Goal: Task Accomplishment & Management: Complete application form

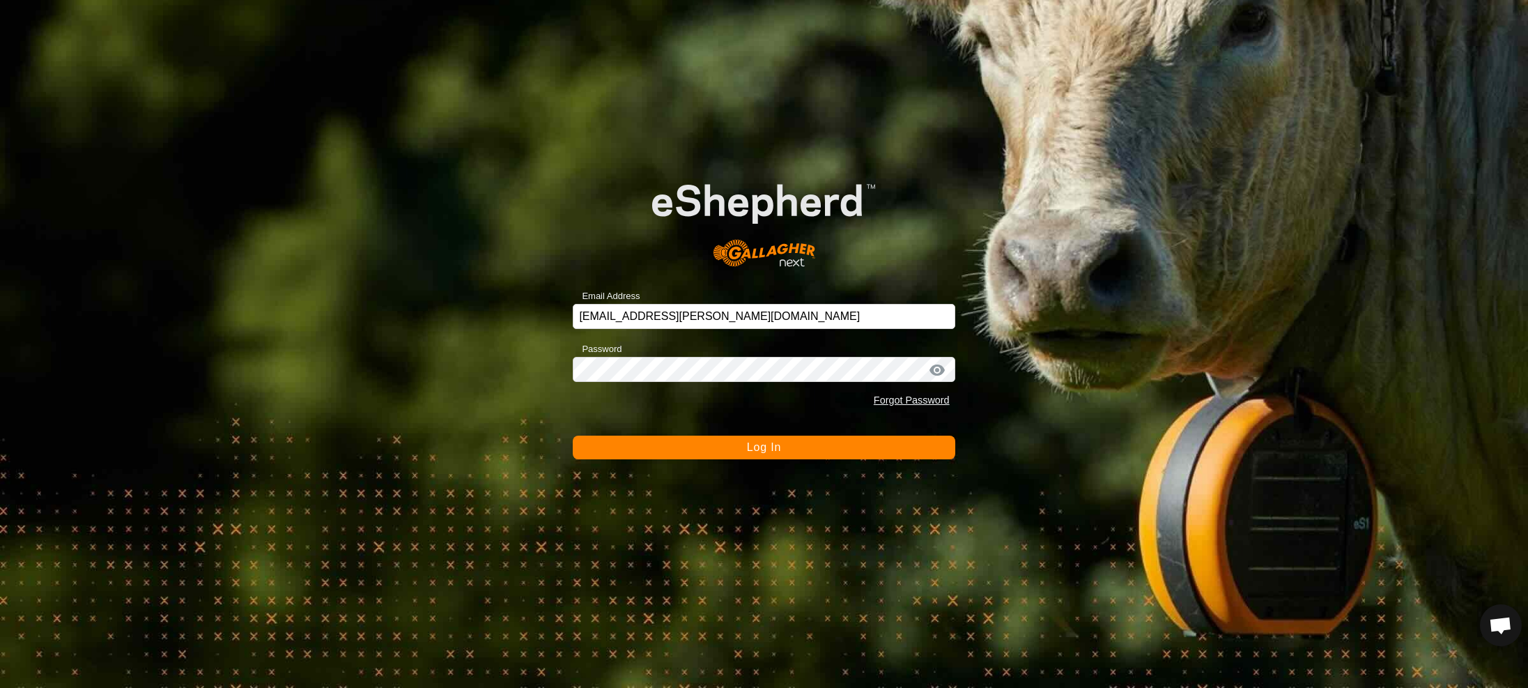
drag, startPoint x: 754, startPoint y: 450, endPoint x: 795, endPoint y: 453, distance: 41.2
click at [762, 451] on span "Log In" at bounding box center [764, 447] width 34 height 12
click at [795, 453] on button "Logging In" at bounding box center [764, 447] width 382 height 24
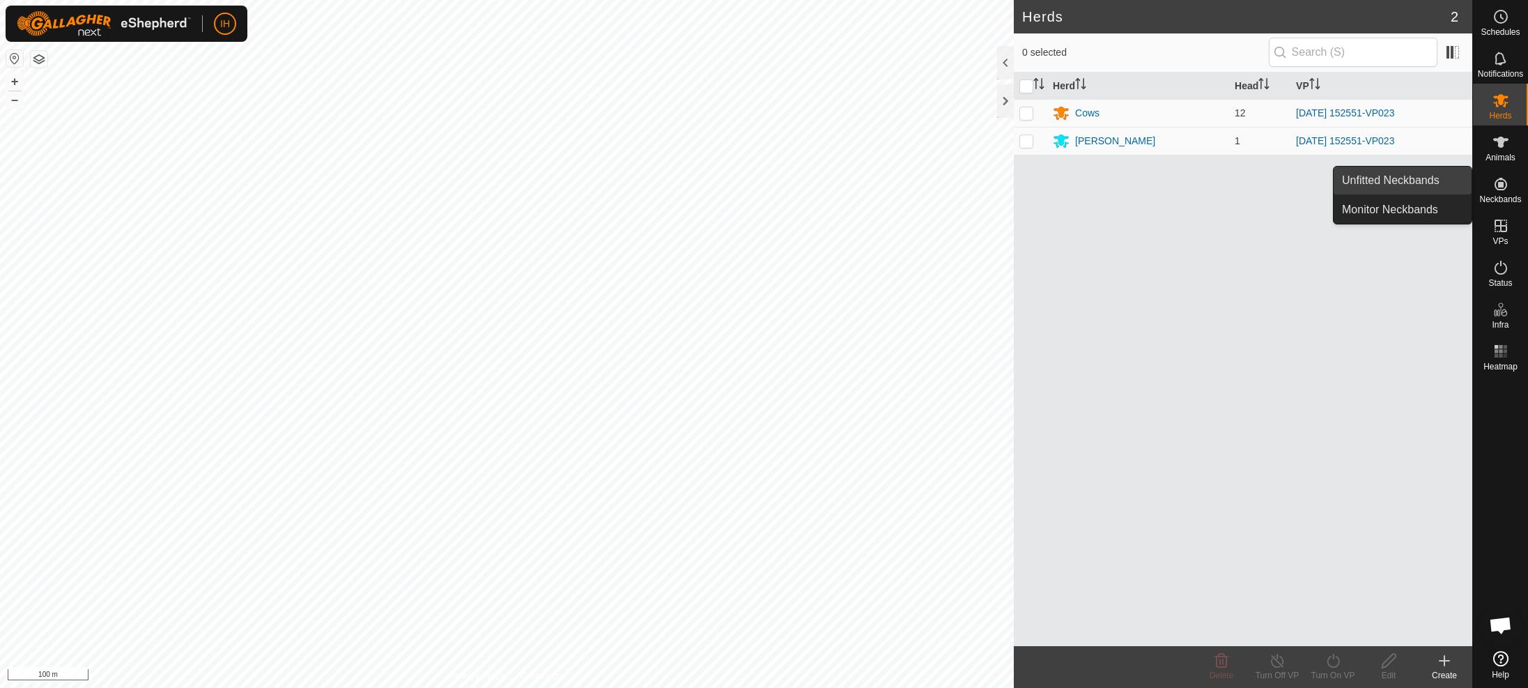
click at [1421, 187] on link "Unfitted Neckbands" at bounding box center [1403, 181] width 138 height 28
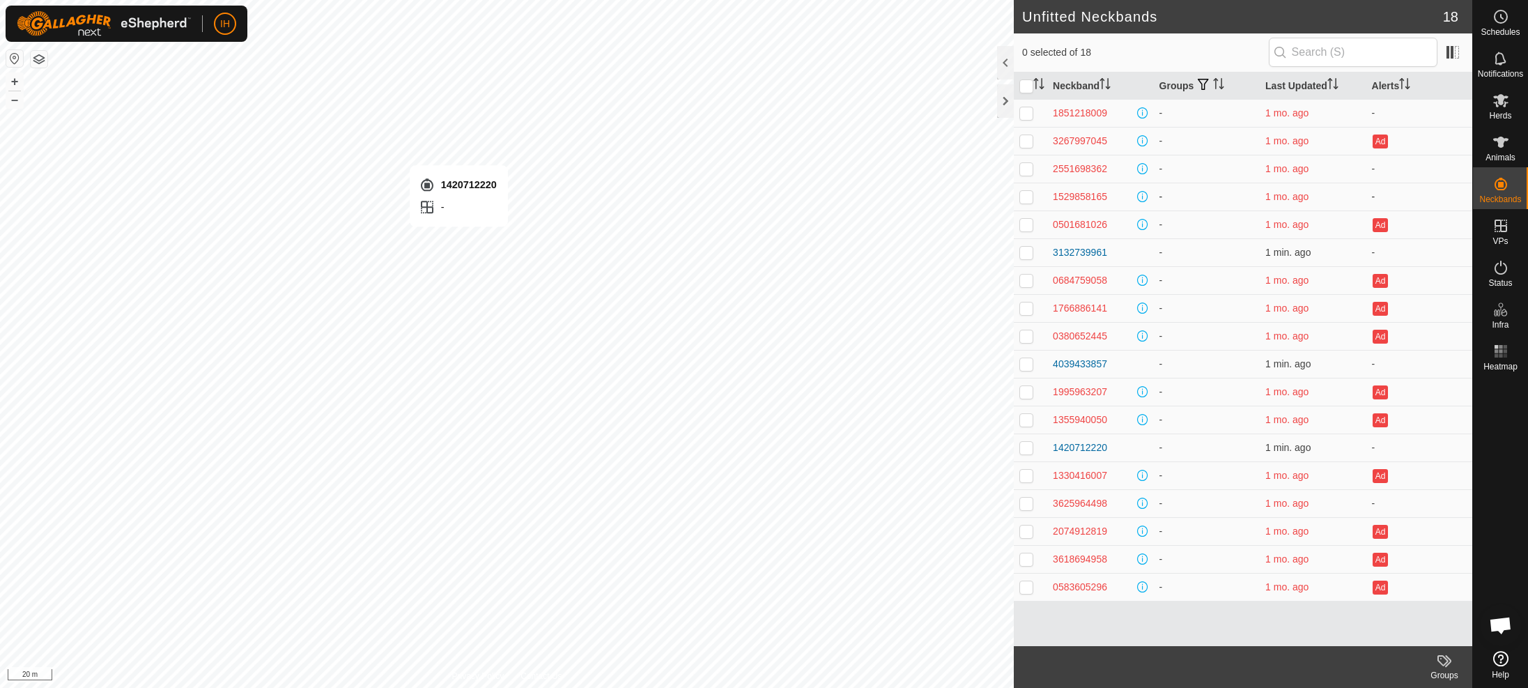
checkbox input "true"
click at [1500, 154] on span "Animals" at bounding box center [1500, 157] width 30 height 8
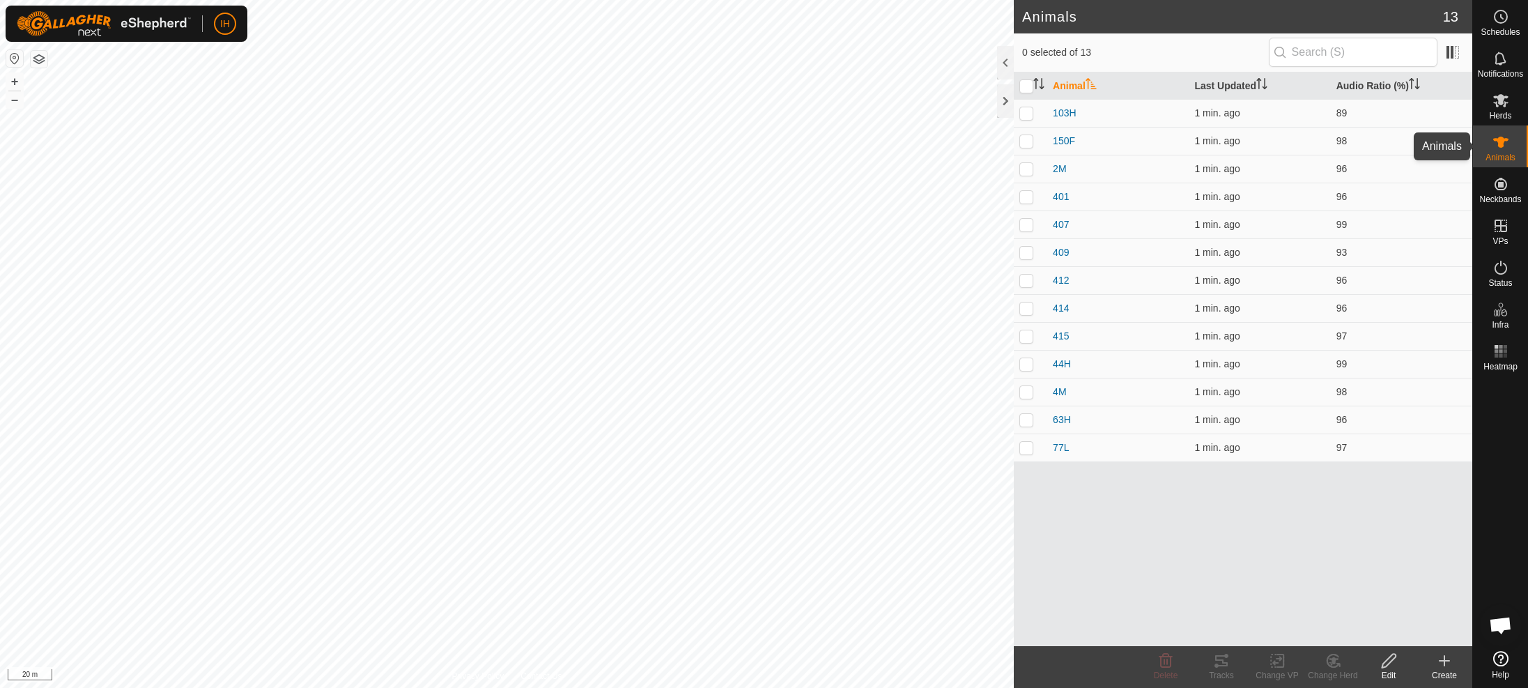
click at [1503, 148] on icon at bounding box center [1500, 142] width 17 height 17
click at [1445, 663] on icon at bounding box center [1444, 660] width 17 height 17
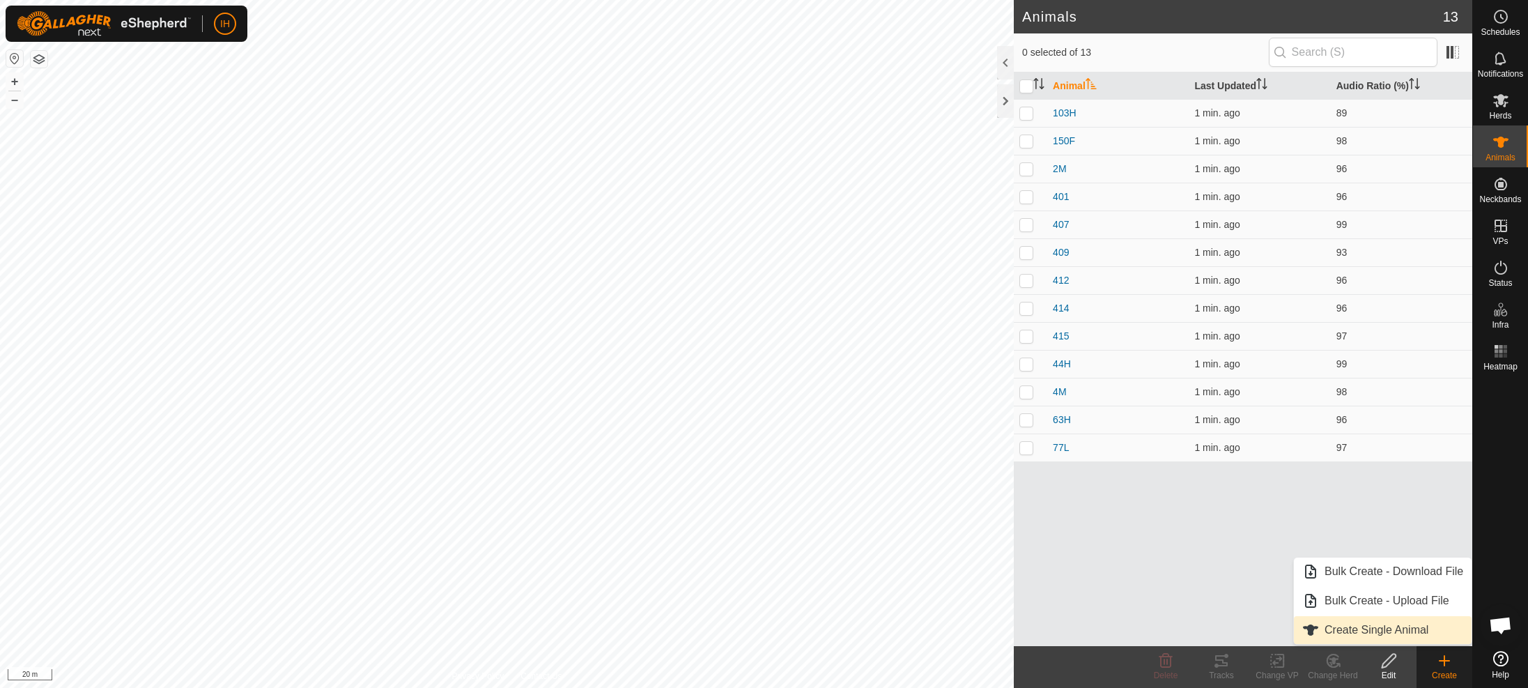
click at [1403, 634] on link "Create Single Animal" at bounding box center [1383, 630] width 178 height 28
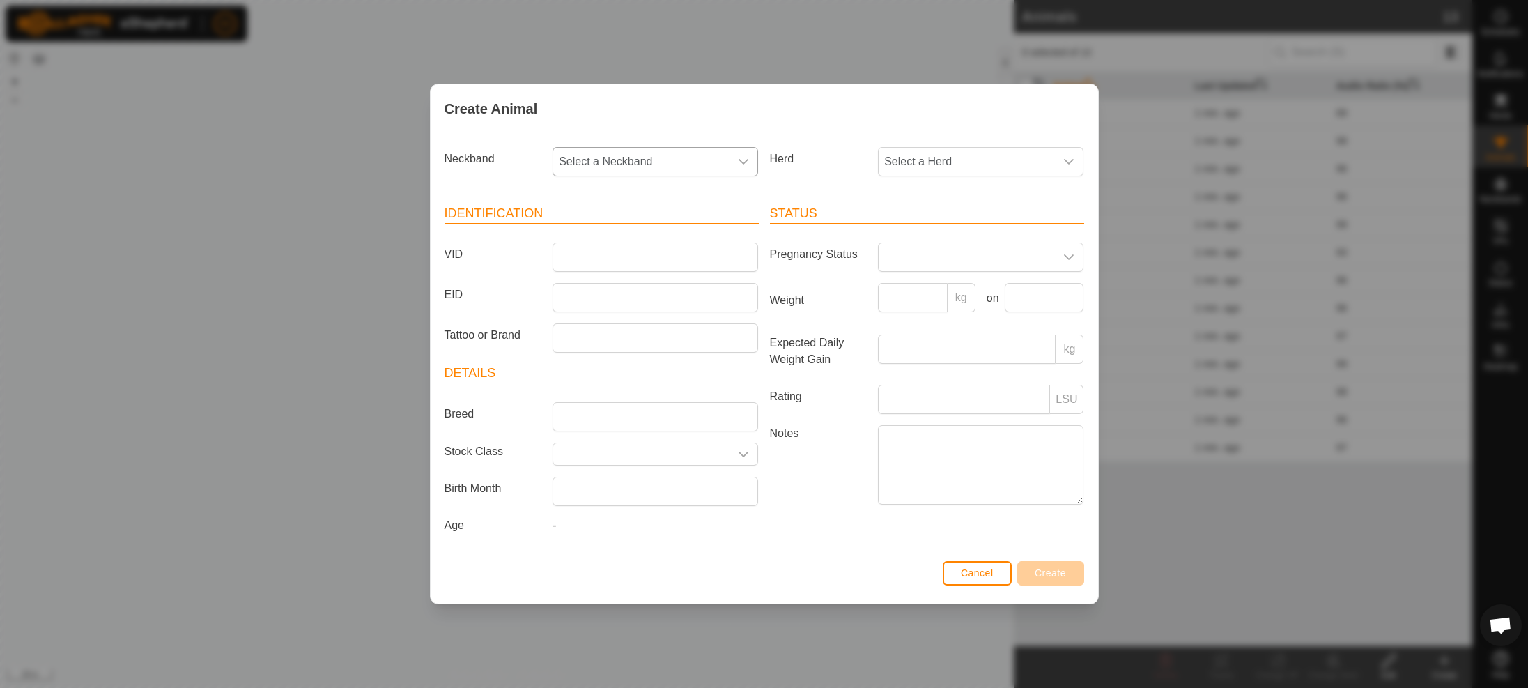
click at [691, 166] on span "Select a Neckband" at bounding box center [641, 162] width 176 height 28
click at [612, 203] on input "text" at bounding box center [655, 199] width 187 height 29
paste input "1420712220"
type input "1420712220"
click at [605, 229] on li "1420712220" at bounding box center [656, 233] width 204 height 28
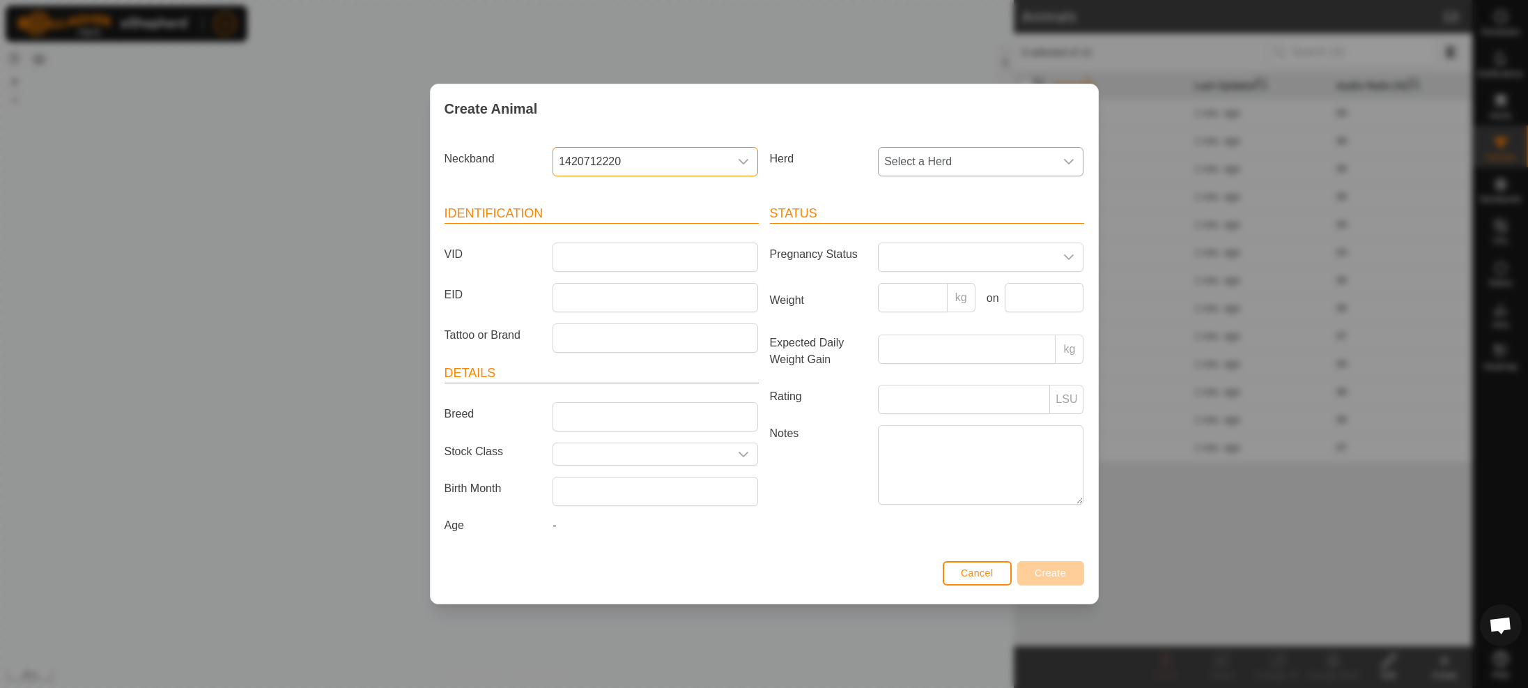
click at [948, 161] on span "Select a Herd" at bounding box center [967, 162] width 176 height 28
click at [927, 263] on li "Cows" at bounding box center [981, 263] width 204 height 28
click at [913, 261] on span at bounding box center [967, 257] width 176 height 28
click at [930, 371] on li "Pregnant" at bounding box center [981, 376] width 204 height 28
click at [627, 422] on input "Breed" at bounding box center [656, 416] width 206 height 29
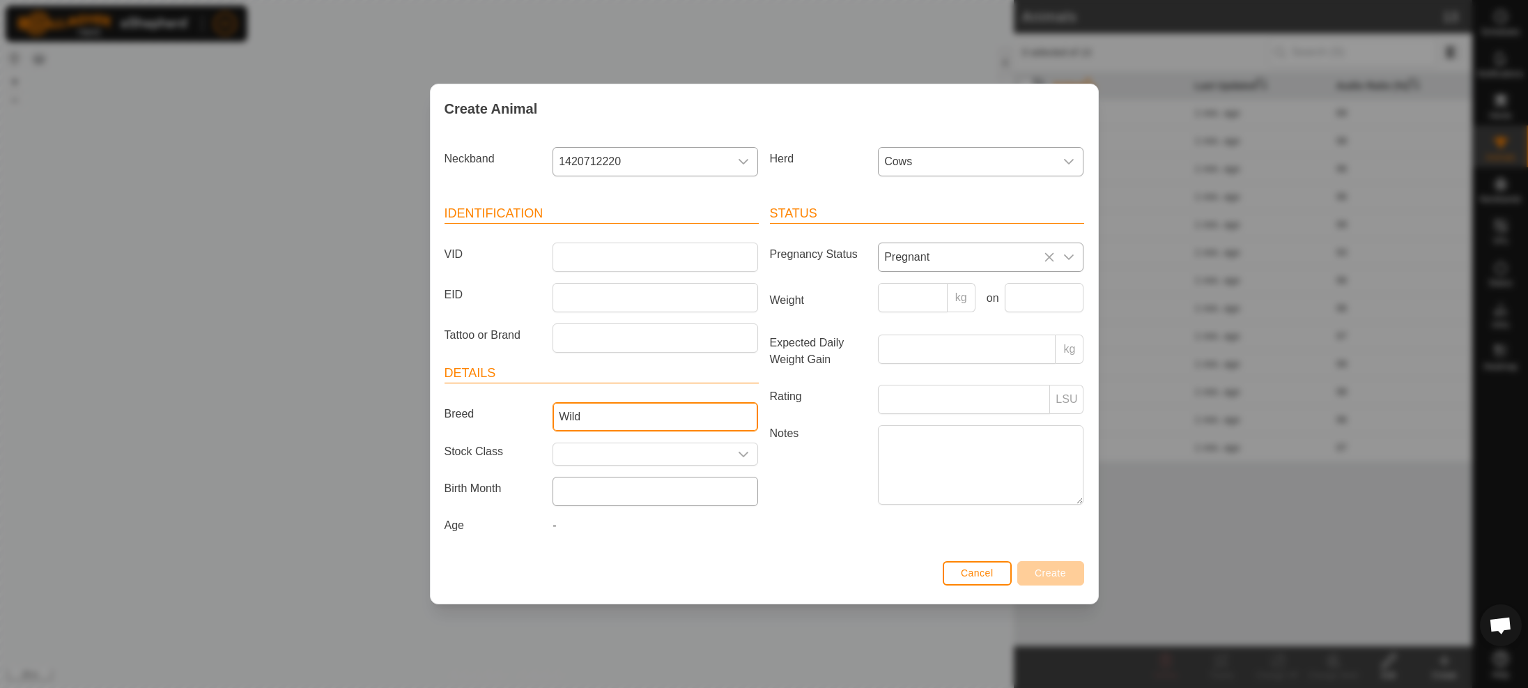
type input "Wild"
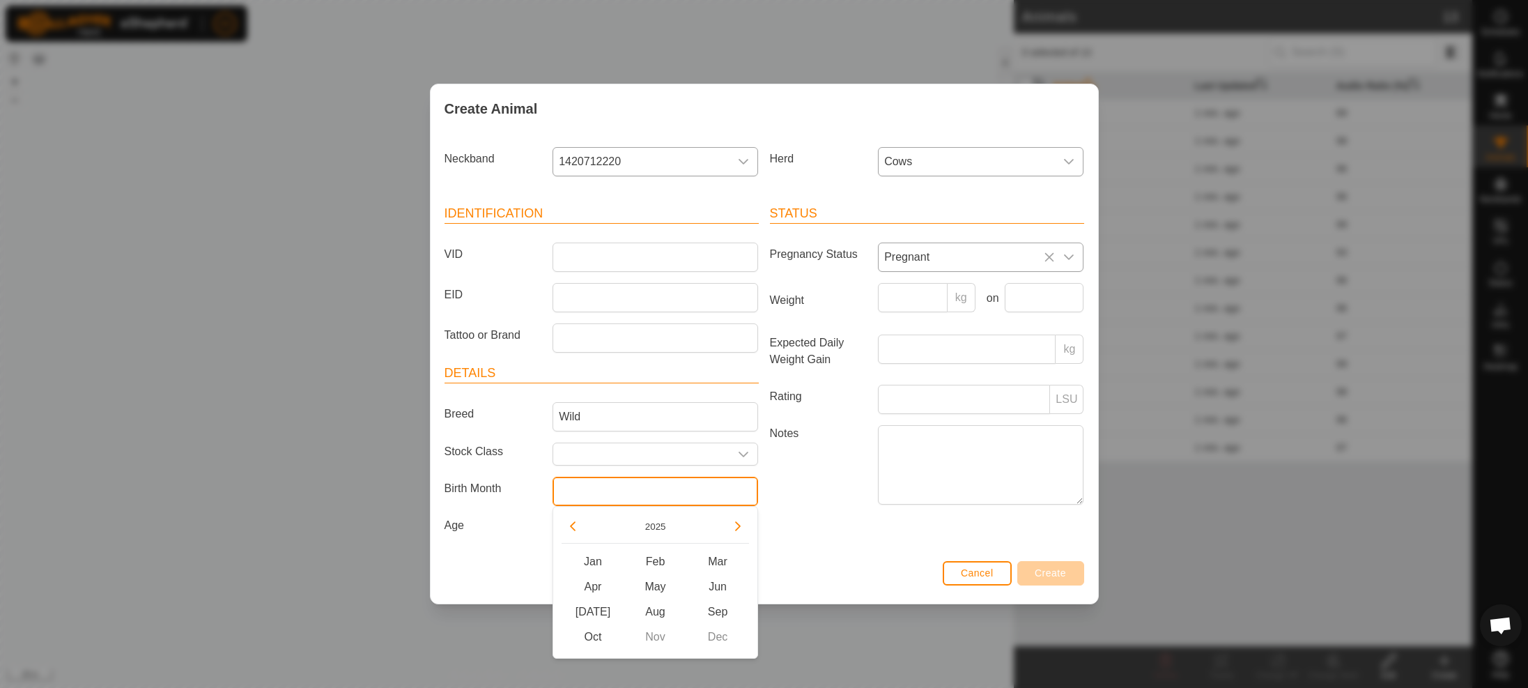
click at [610, 493] on input "text" at bounding box center [656, 491] width 206 height 29
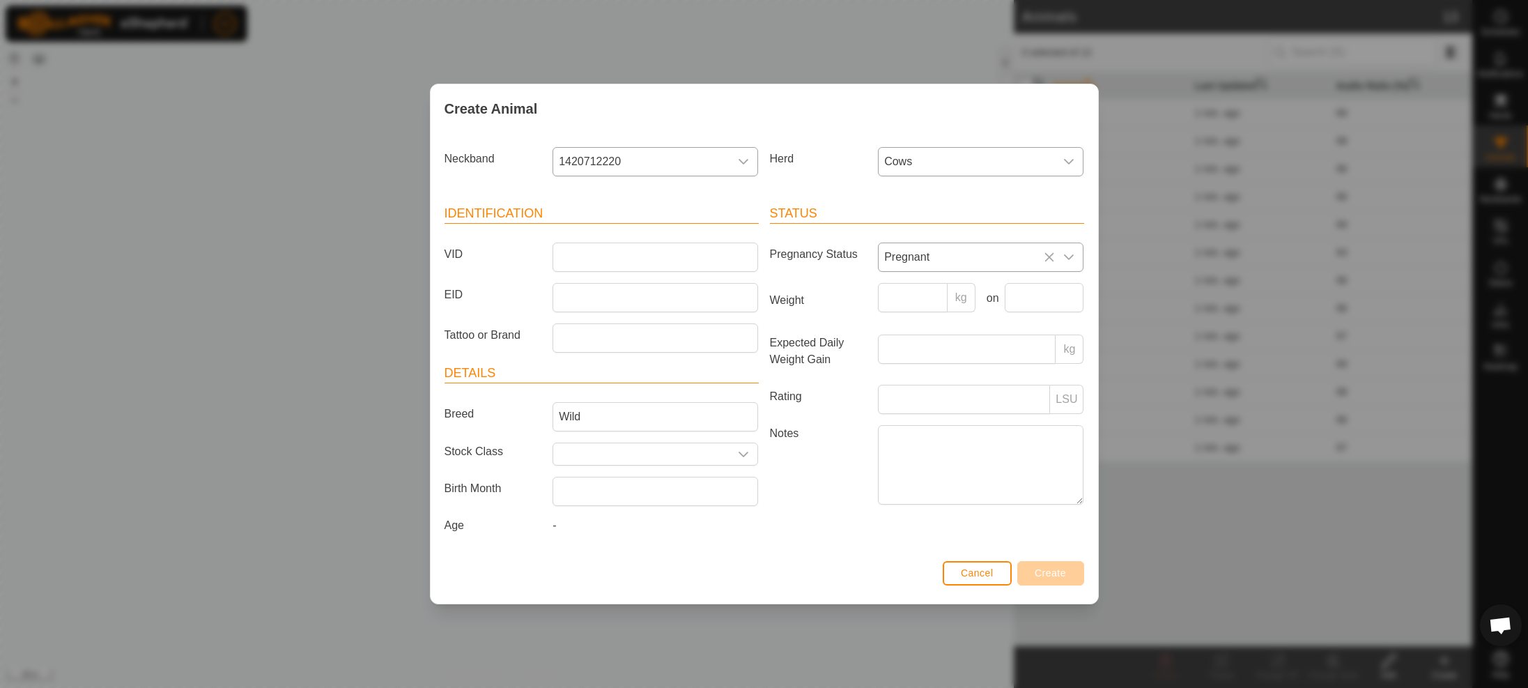
click at [491, 585] on div "Cancel Create" at bounding box center [764, 579] width 667 height 47
click at [601, 259] on input "VID" at bounding box center [656, 256] width 206 height 29
type input "THW1"
click at [591, 336] on input "Tattoo or Brand" at bounding box center [656, 337] width 206 height 29
type input "THW1"
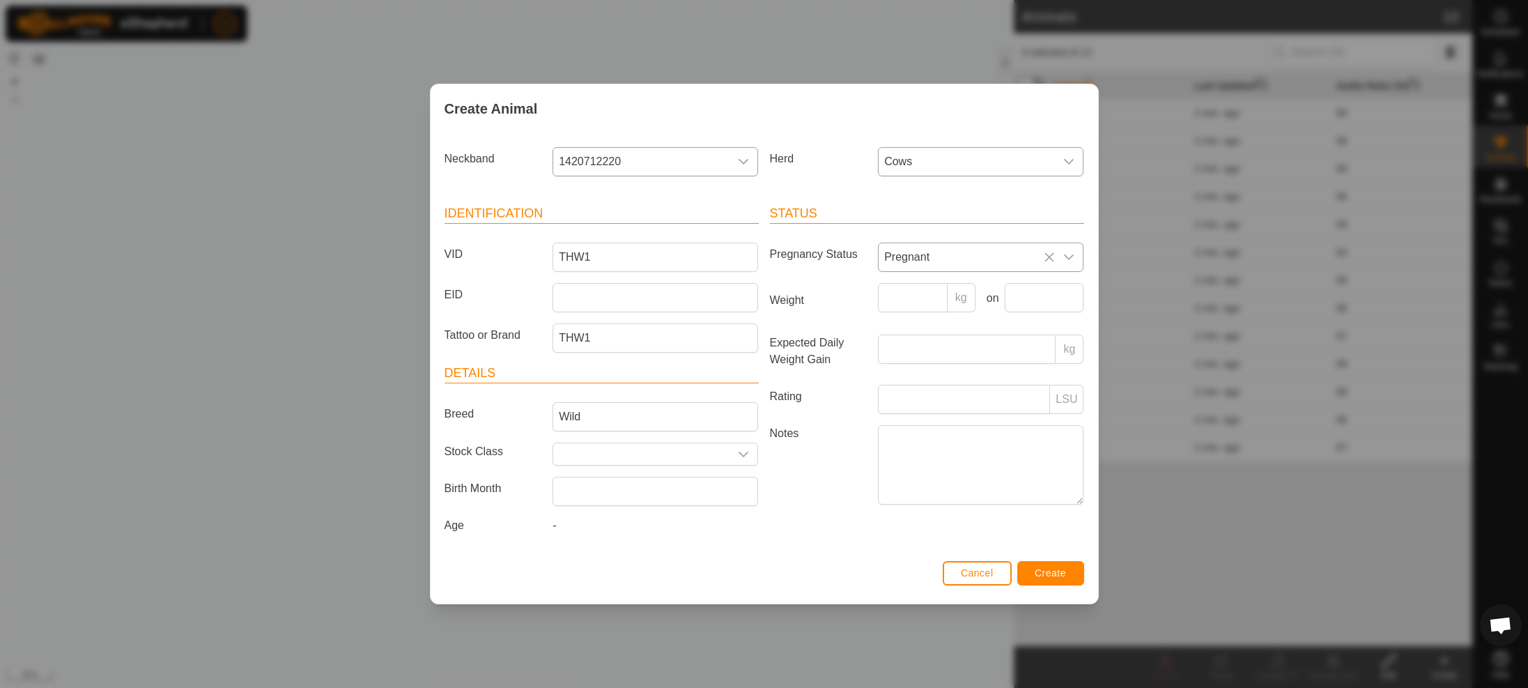
click at [771, 551] on div "Status Pregnancy Status Pregnant Weight kg on Expected Daily Weight Gain kg Rat…" at bounding box center [926, 371] width 325 height 369
click at [968, 306] on p-inputgroup-addon "kg" at bounding box center [962, 297] width 28 height 29
click at [1029, 295] on input "text" at bounding box center [1044, 297] width 79 height 29
click at [924, 300] on input "Weight" at bounding box center [913, 297] width 70 height 29
click at [1042, 572] on span "Create" at bounding box center [1050, 572] width 31 height 11
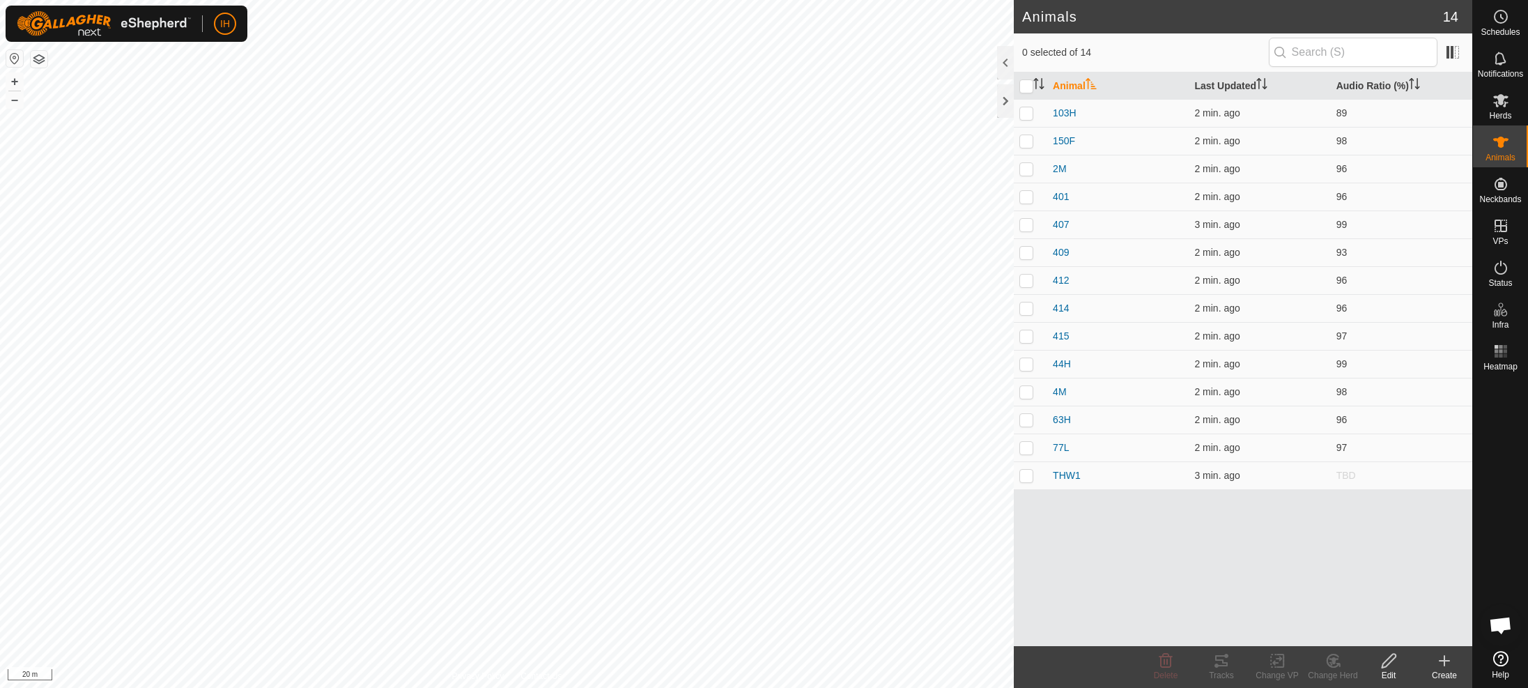
click at [1452, 664] on icon at bounding box center [1444, 660] width 17 height 17
click at [1387, 626] on link "Create Single Animal" at bounding box center [1383, 630] width 178 height 28
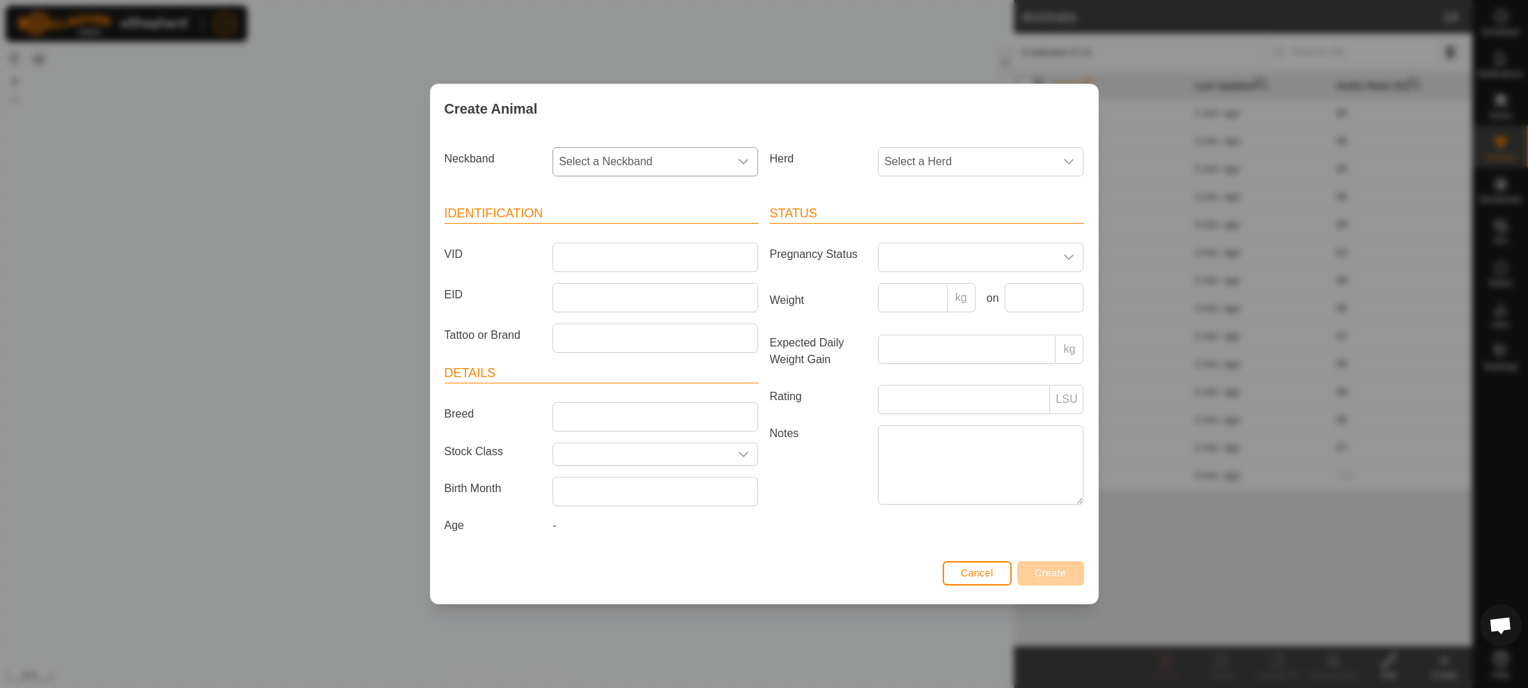
click at [657, 160] on span "Select a Neckband" at bounding box center [641, 162] width 176 height 28
click at [620, 198] on input "text" at bounding box center [655, 199] width 187 height 29
type input "4039433857"
click at [619, 232] on li "4039433857" at bounding box center [656, 233] width 204 height 28
click at [971, 152] on span "Select a Herd" at bounding box center [967, 162] width 176 height 28
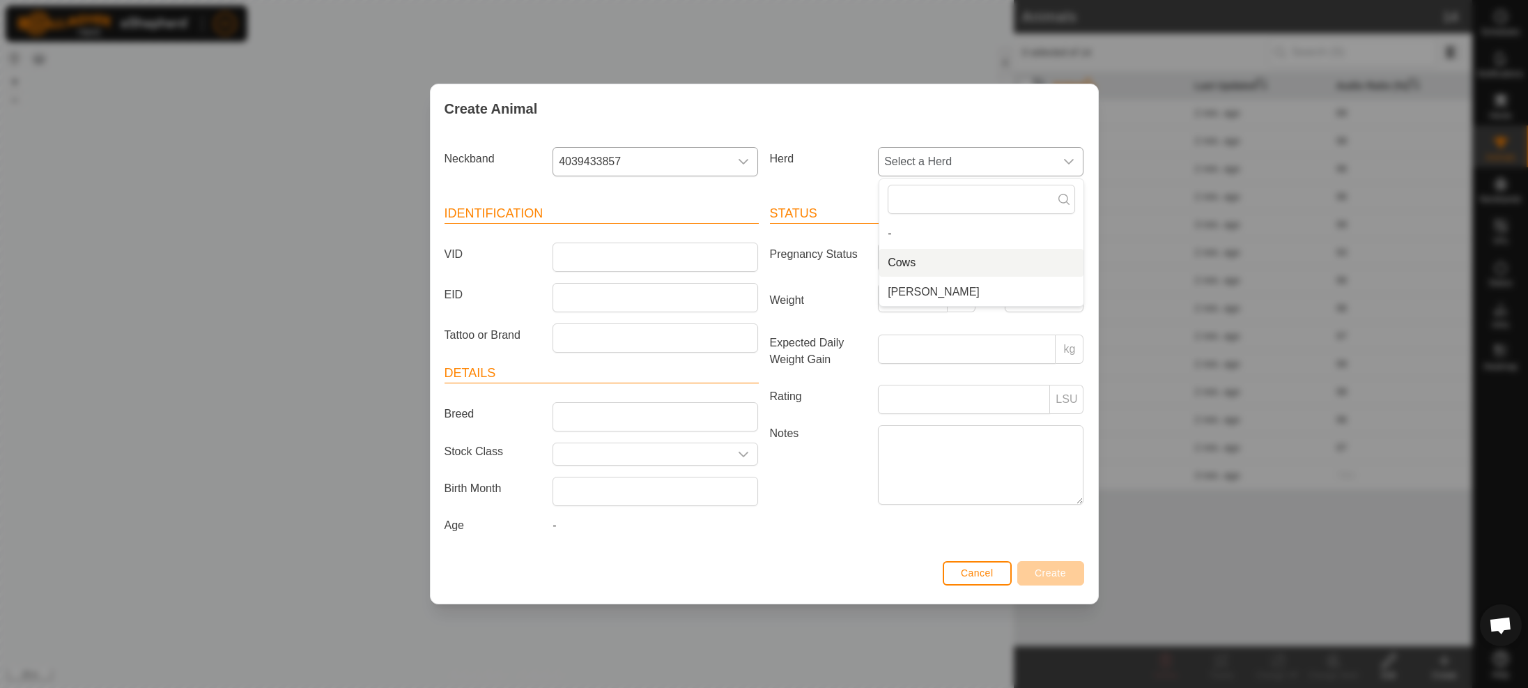
click at [915, 257] on li "Cows" at bounding box center [981, 263] width 204 height 28
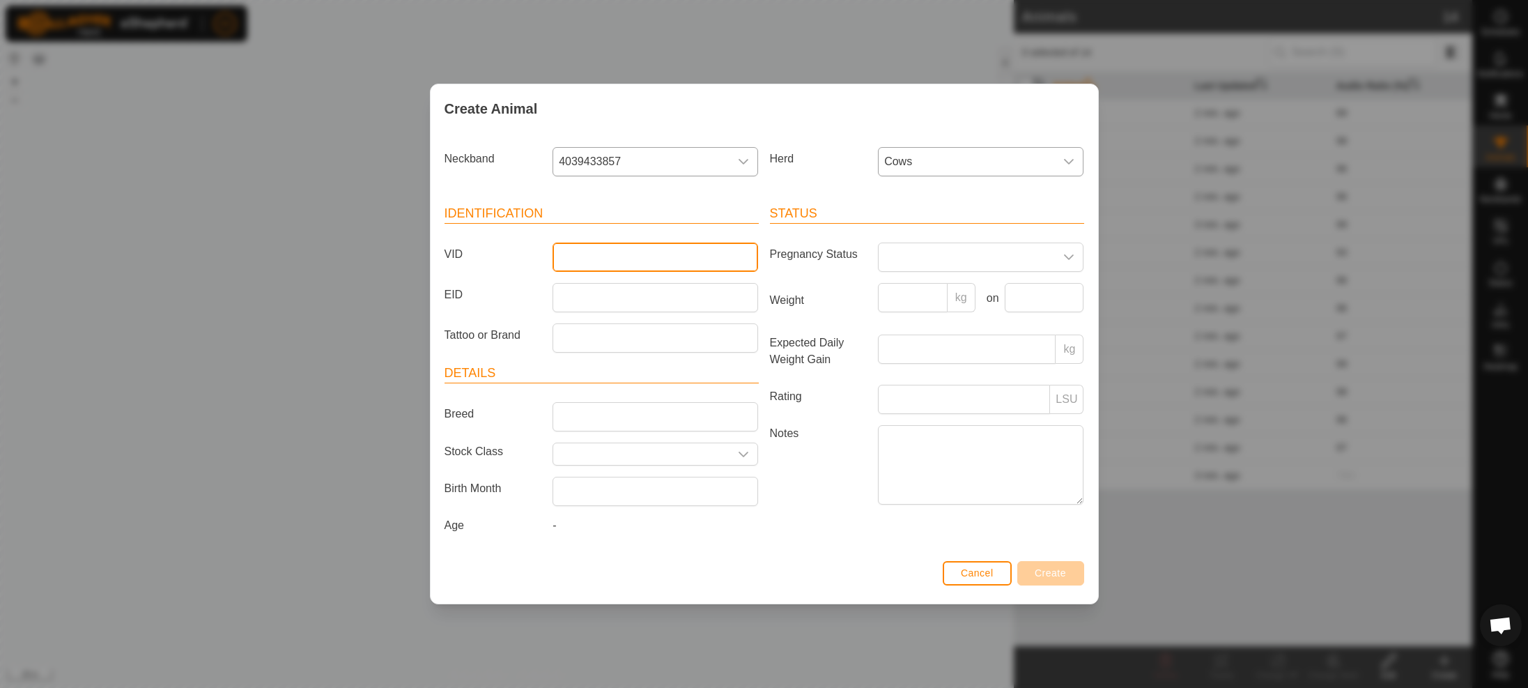
click at [577, 257] on input "VID" at bounding box center [656, 256] width 206 height 29
drag, startPoint x: 594, startPoint y: 256, endPoint x: 541, endPoint y: 254, distance: 53.0
click at [541, 254] on div "VID THW2" at bounding box center [601, 256] width 325 height 29
type input "THW2"
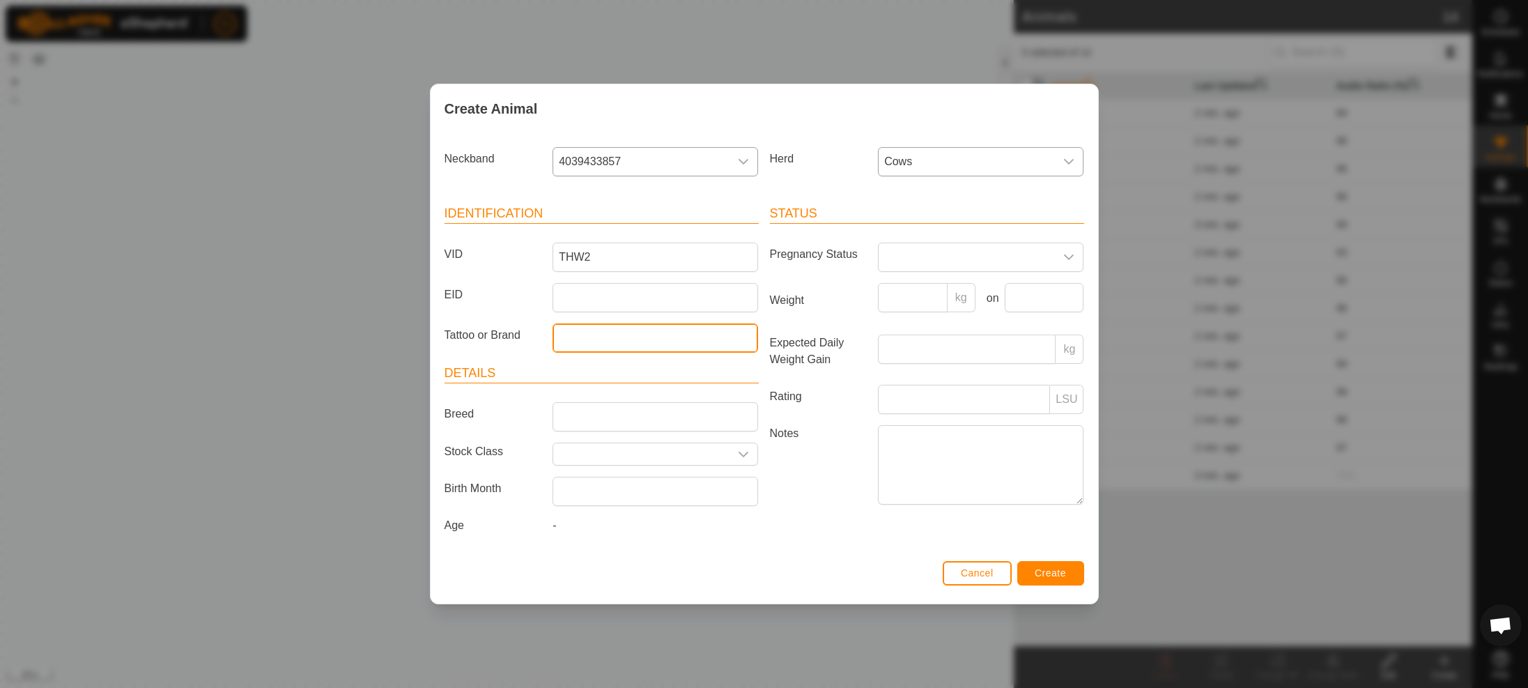
click at [615, 344] on input "Tattoo or Brand" at bounding box center [656, 337] width 206 height 29
paste input "THW2"
type input "THW2"
click at [658, 420] on input "Breed" at bounding box center [656, 416] width 206 height 29
type input "Wild"
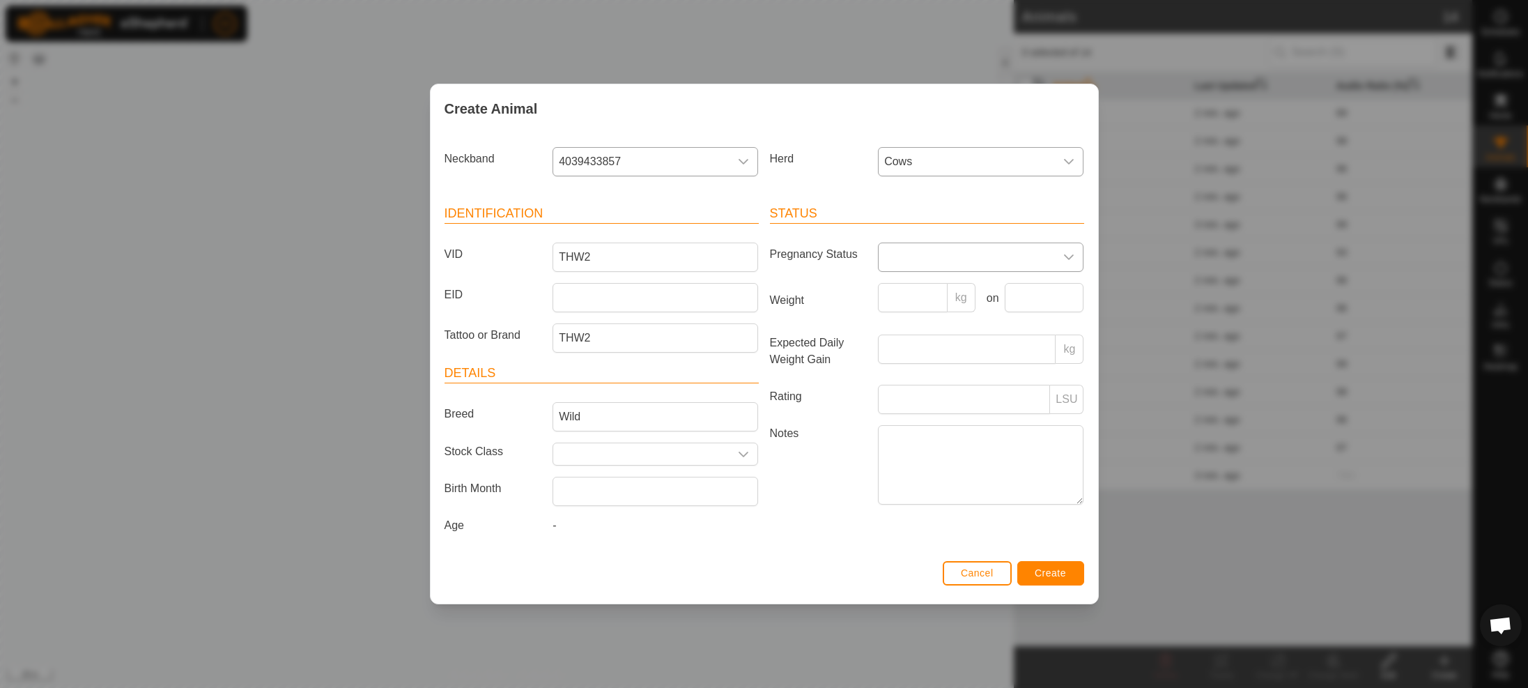
click at [923, 260] on span at bounding box center [967, 257] width 176 height 28
click at [931, 374] on li "Pregnant" at bounding box center [981, 376] width 204 height 28
click at [1051, 578] on span "Create" at bounding box center [1050, 572] width 31 height 11
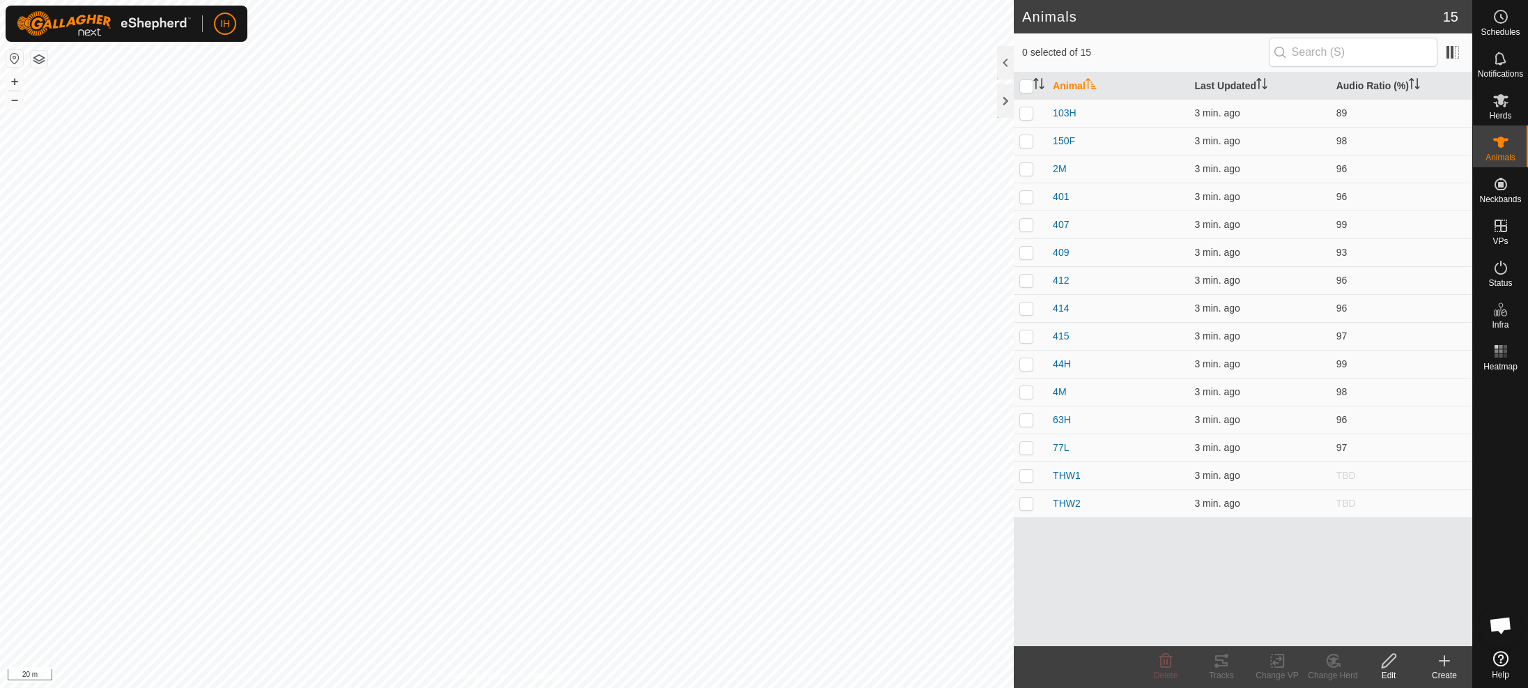
click at [1443, 671] on div "Create" at bounding box center [1444, 675] width 56 height 13
click at [1349, 630] on link "Create Single Animal" at bounding box center [1383, 630] width 178 height 28
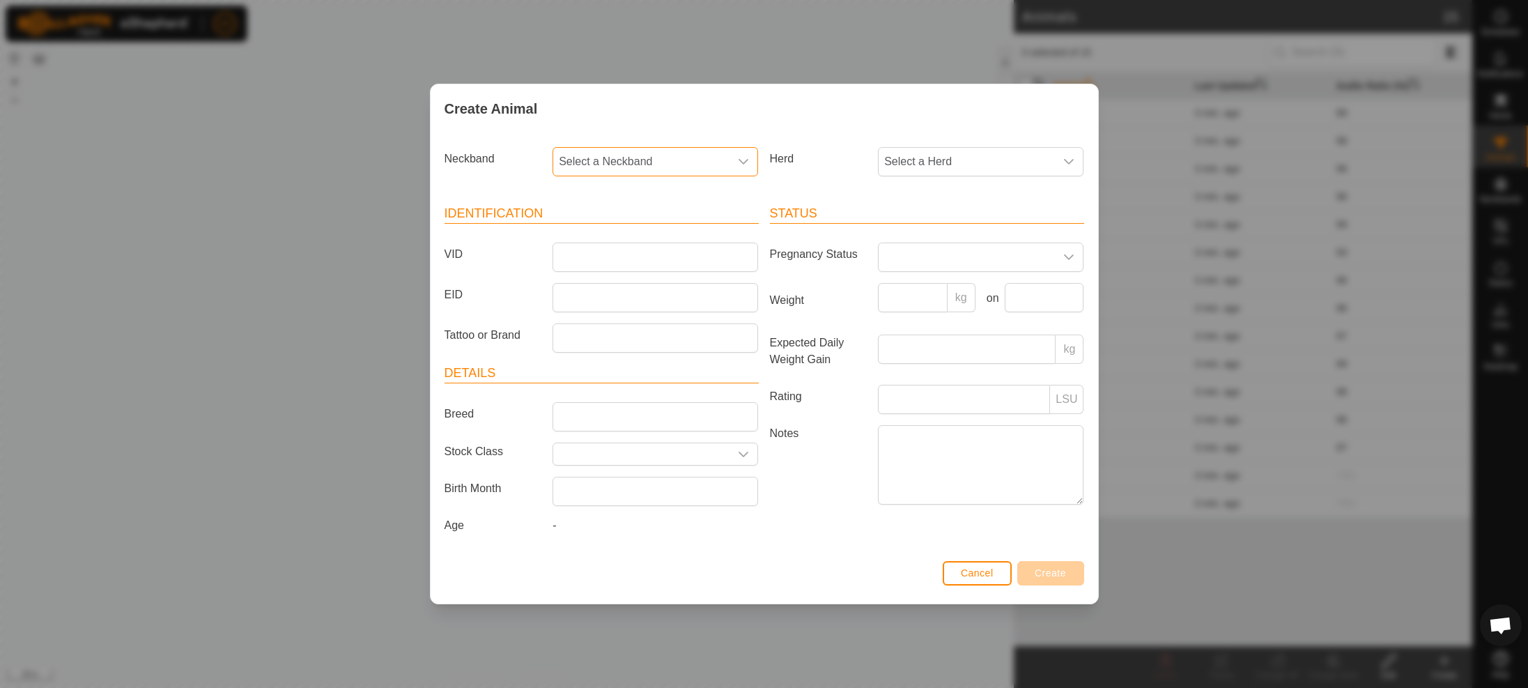
click at [633, 150] on span "Select a Neckband" at bounding box center [641, 162] width 176 height 28
click at [612, 199] on input "text" at bounding box center [655, 199] width 187 height 29
type input "3132739961"
click at [617, 233] on li "3132739961" at bounding box center [656, 233] width 204 height 28
click at [589, 259] on input "VID" at bounding box center [656, 256] width 206 height 29
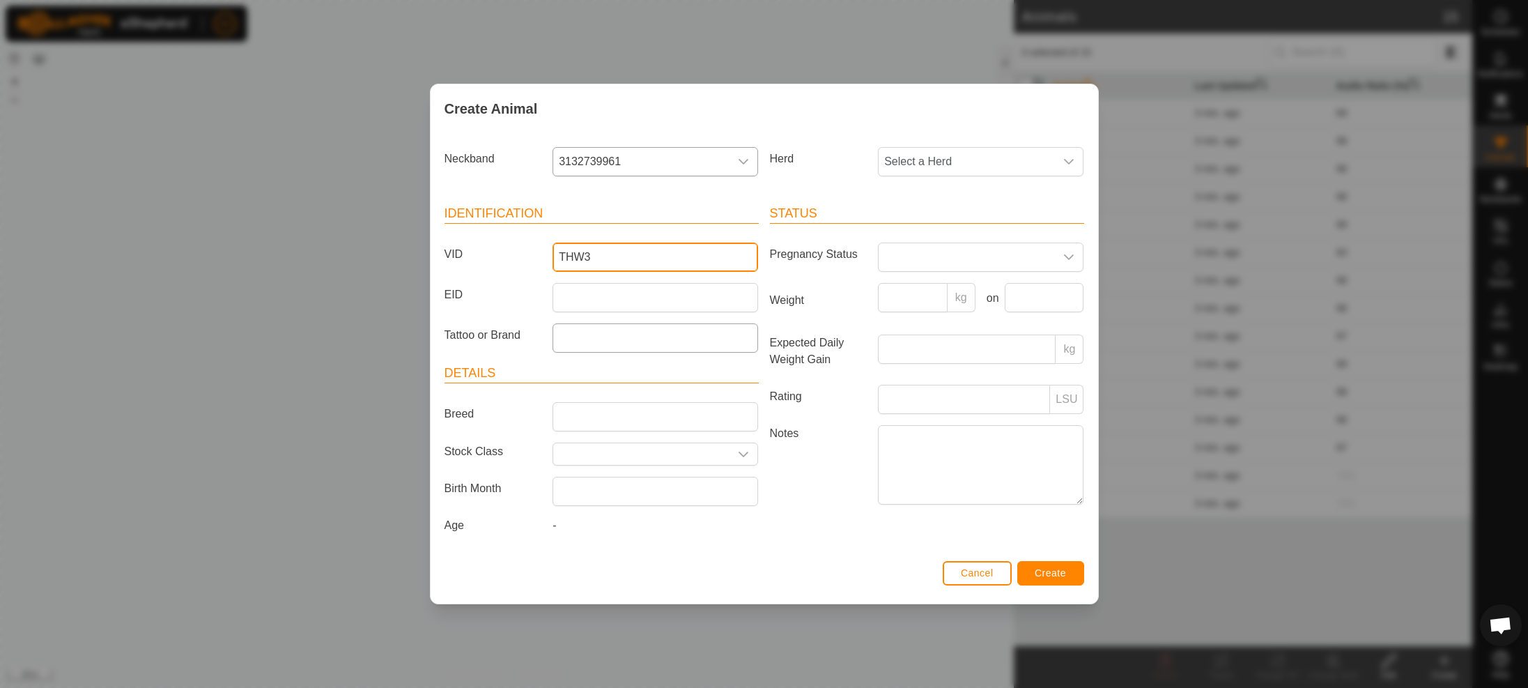
type input "THW3"
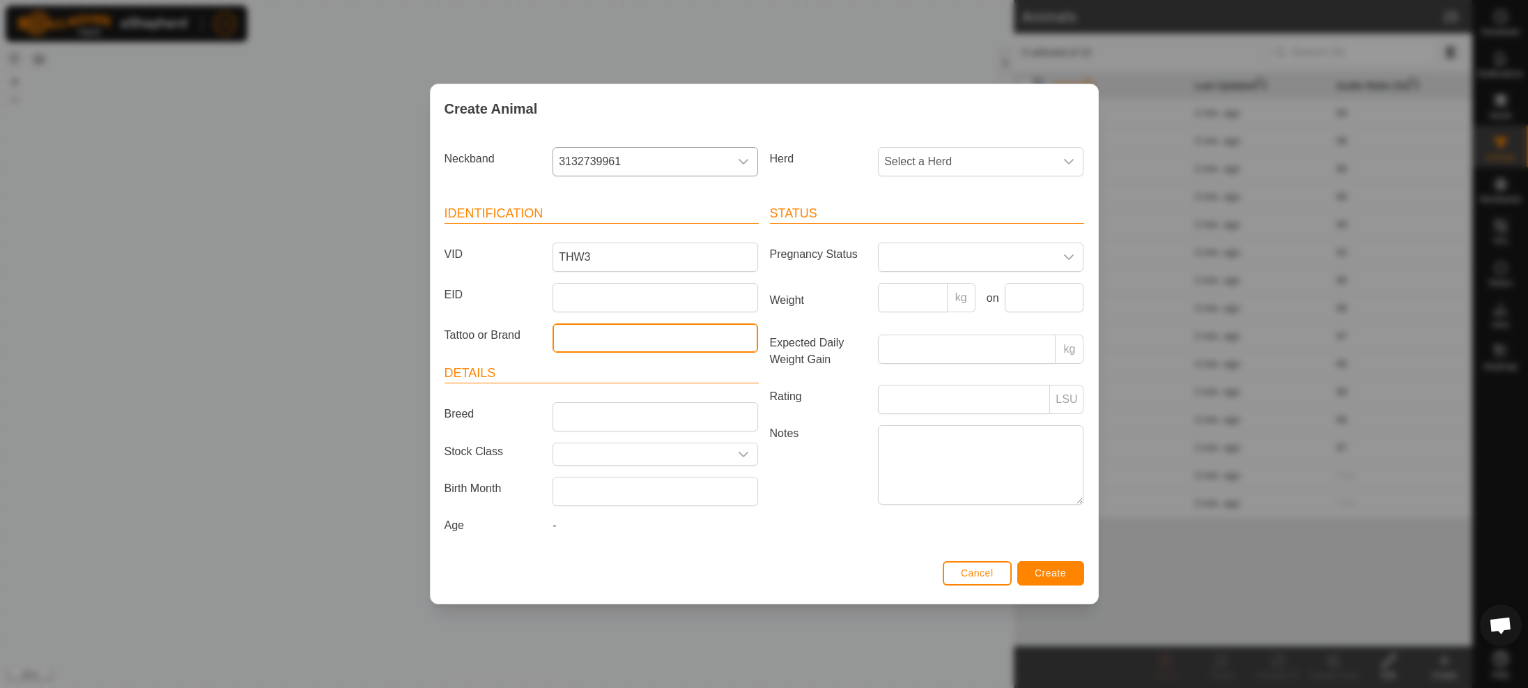
click at [589, 332] on input "Tattoo or Brand" at bounding box center [656, 337] width 206 height 29
type input "THW3"
click at [638, 411] on input "Breed" at bounding box center [656, 416] width 206 height 29
type input "Wild"
click at [931, 255] on span at bounding box center [967, 257] width 176 height 28
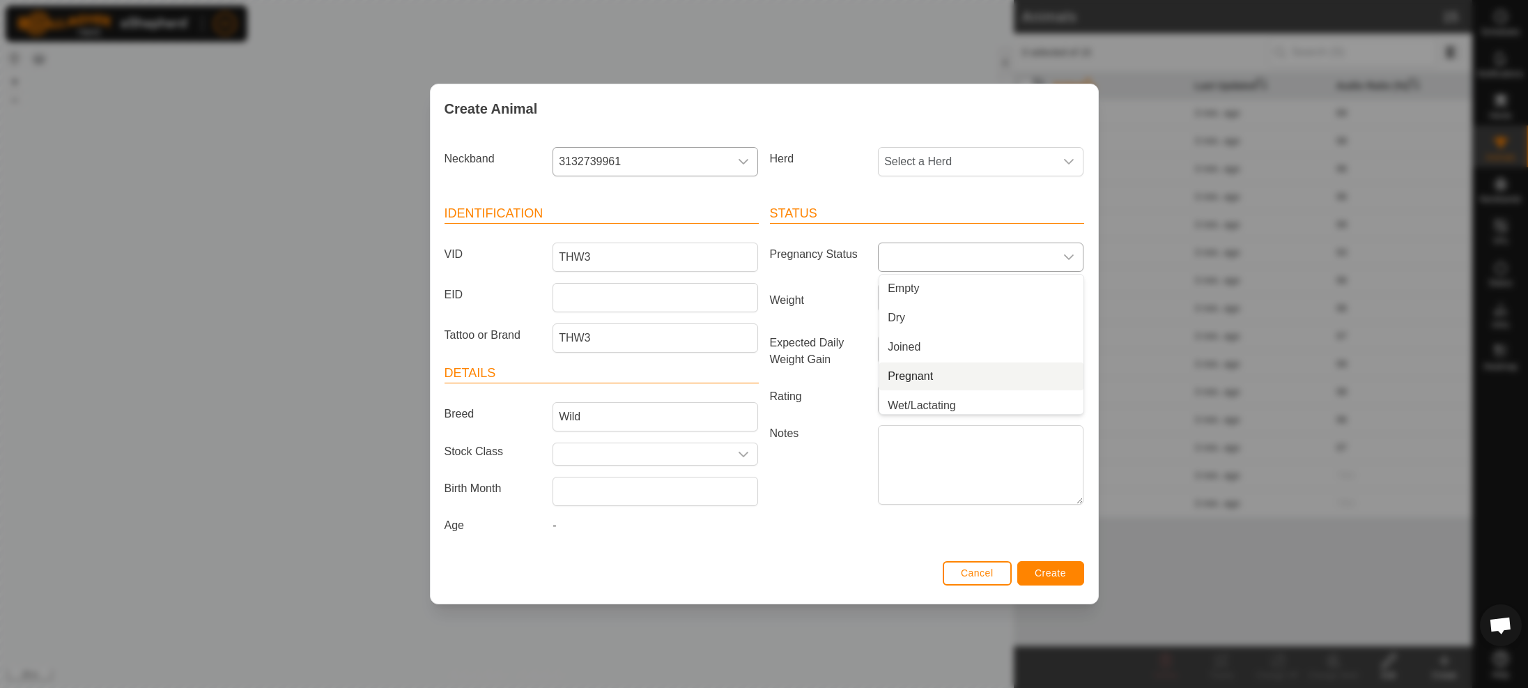
click at [923, 376] on li "Pregnant" at bounding box center [981, 376] width 204 height 28
click at [1049, 579] on button "Create" at bounding box center [1050, 573] width 67 height 24
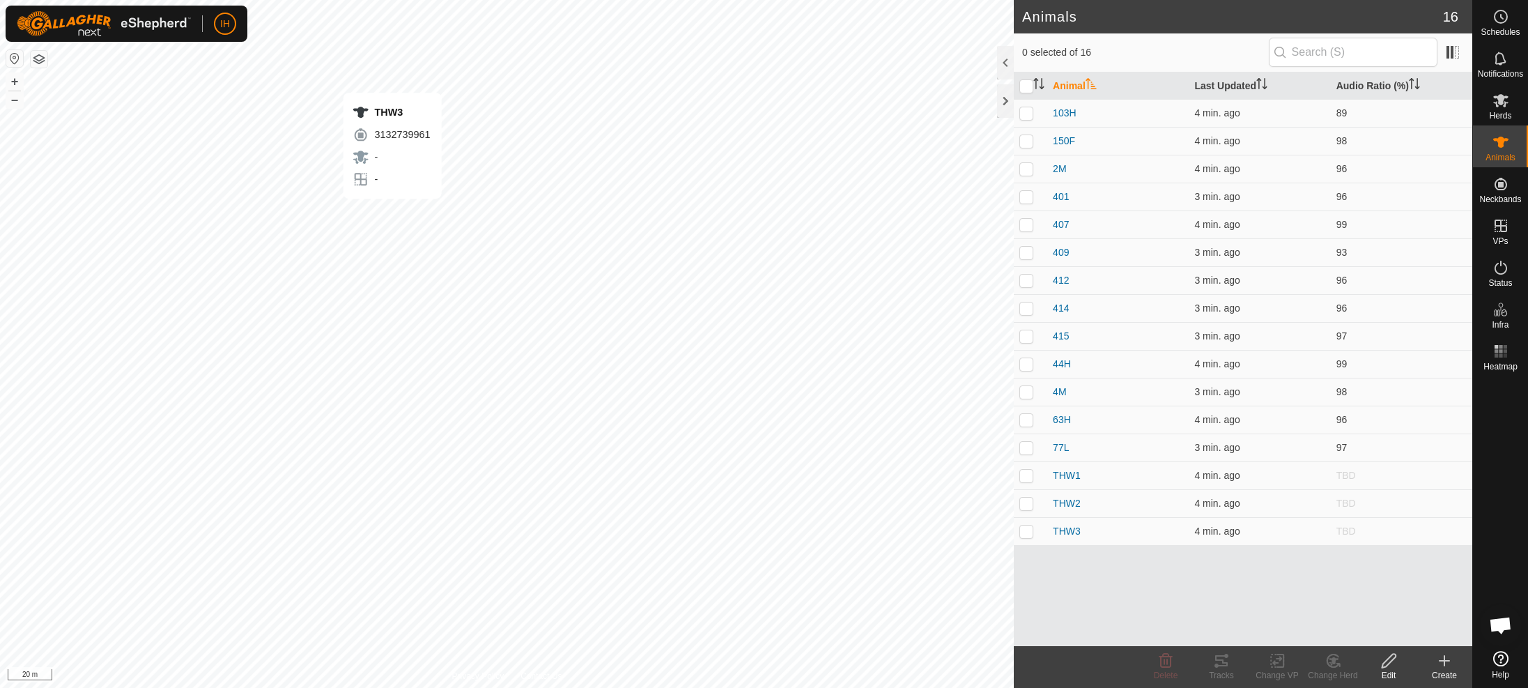
checkbox input "true"
click at [1499, 25] on es-schedule-vp-svg-icon at bounding box center [1500, 17] width 25 height 22
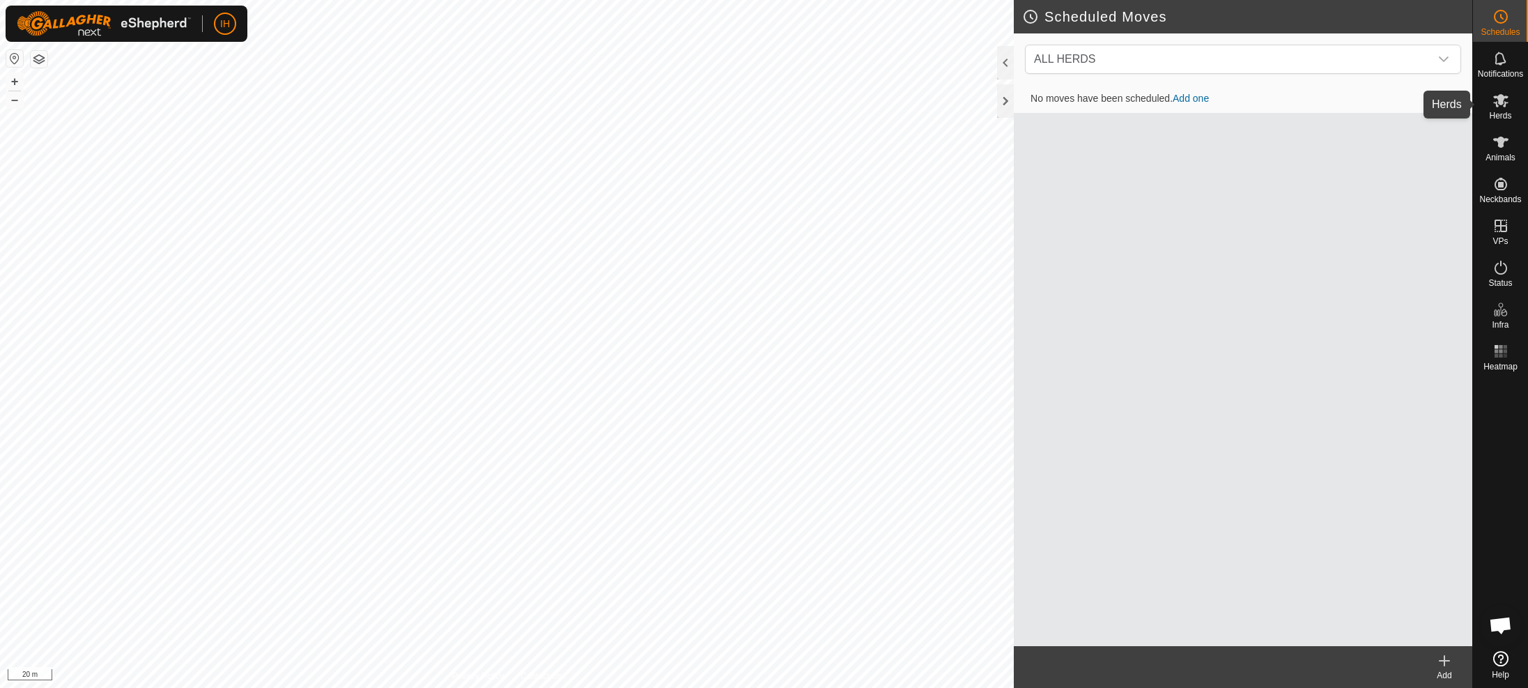
click at [1498, 107] on icon at bounding box center [1500, 100] width 17 height 17
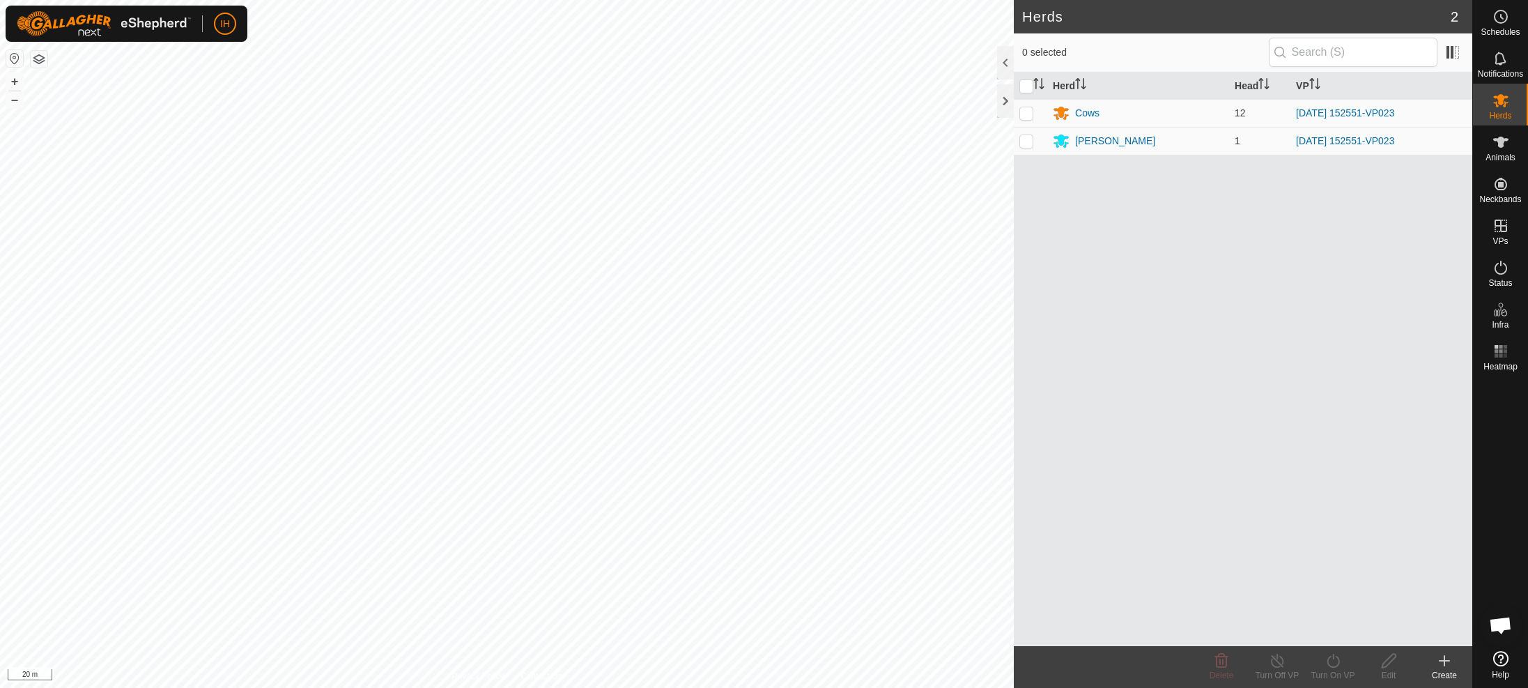
click at [1210, 288] on div "Herd Head VP Cows 12 [DATE] 152551-VP023 [PERSON_NAME] 1 [DATE] 152551-VP023" at bounding box center [1243, 358] width 458 height 573
click at [1504, 151] on es-animals-svg-icon at bounding box center [1500, 142] width 25 height 22
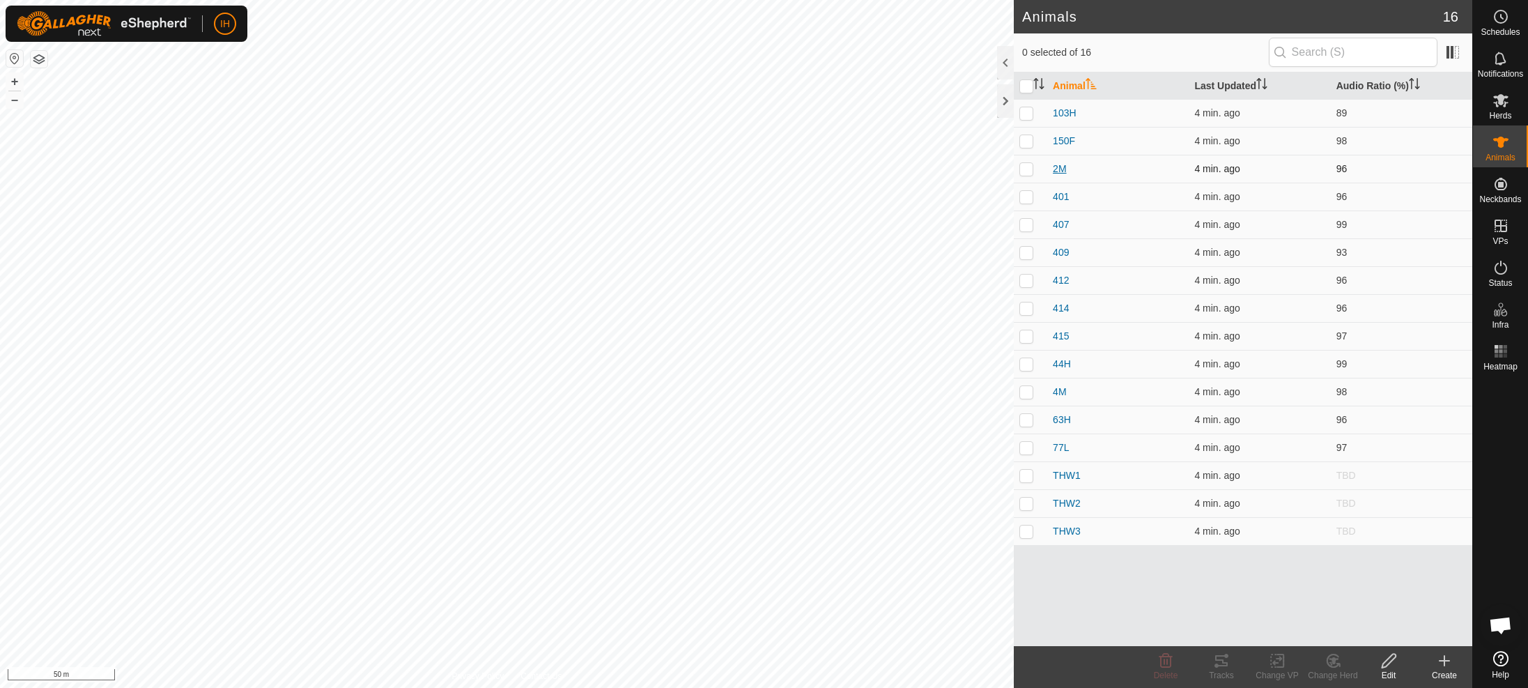
click at [1063, 168] on span "2M" at bounding box center [1059, 169] width 13 height 15
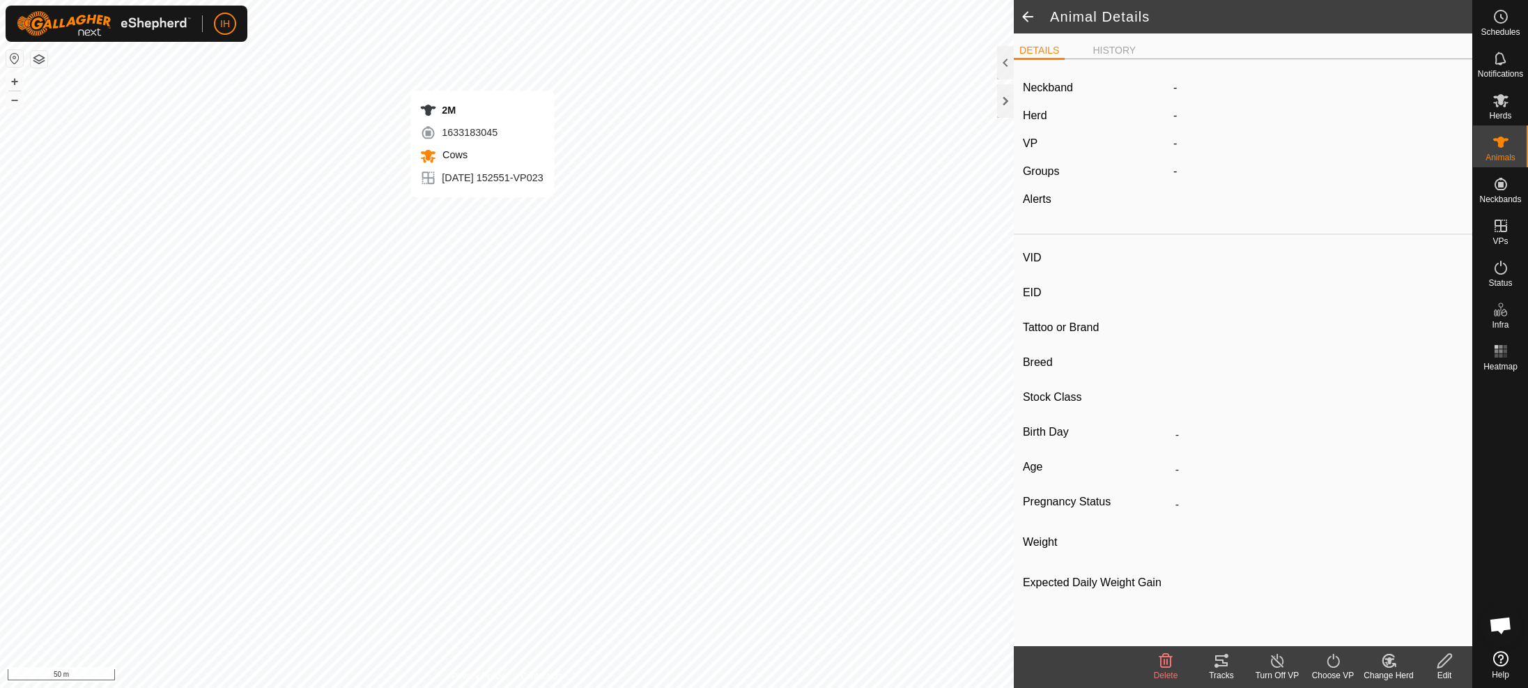
type input "2M"
type input "-"
type input "HOB 2M"
type input "Hereford"
type input "Heifer"
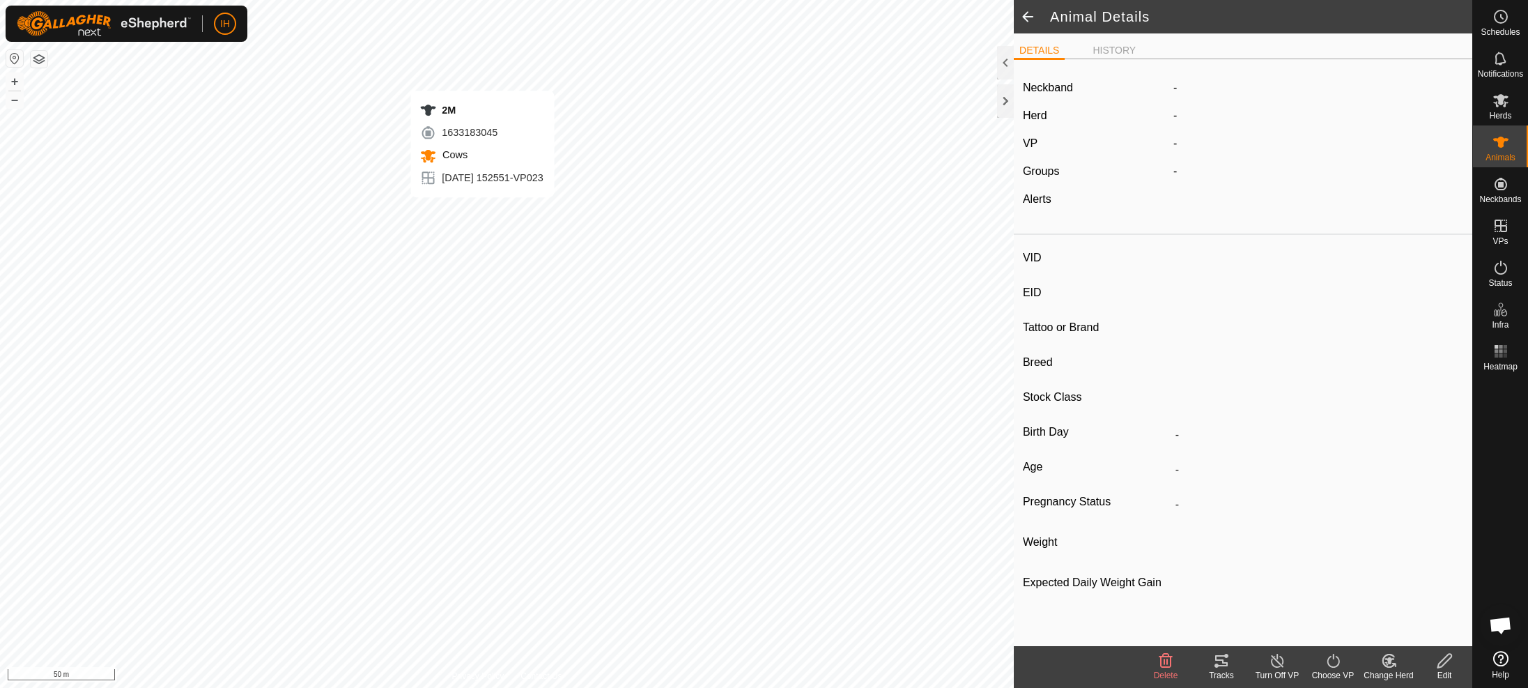
type input "05/2024"
type input "1 year 5 months"
type input "0 kg"
type input "-"
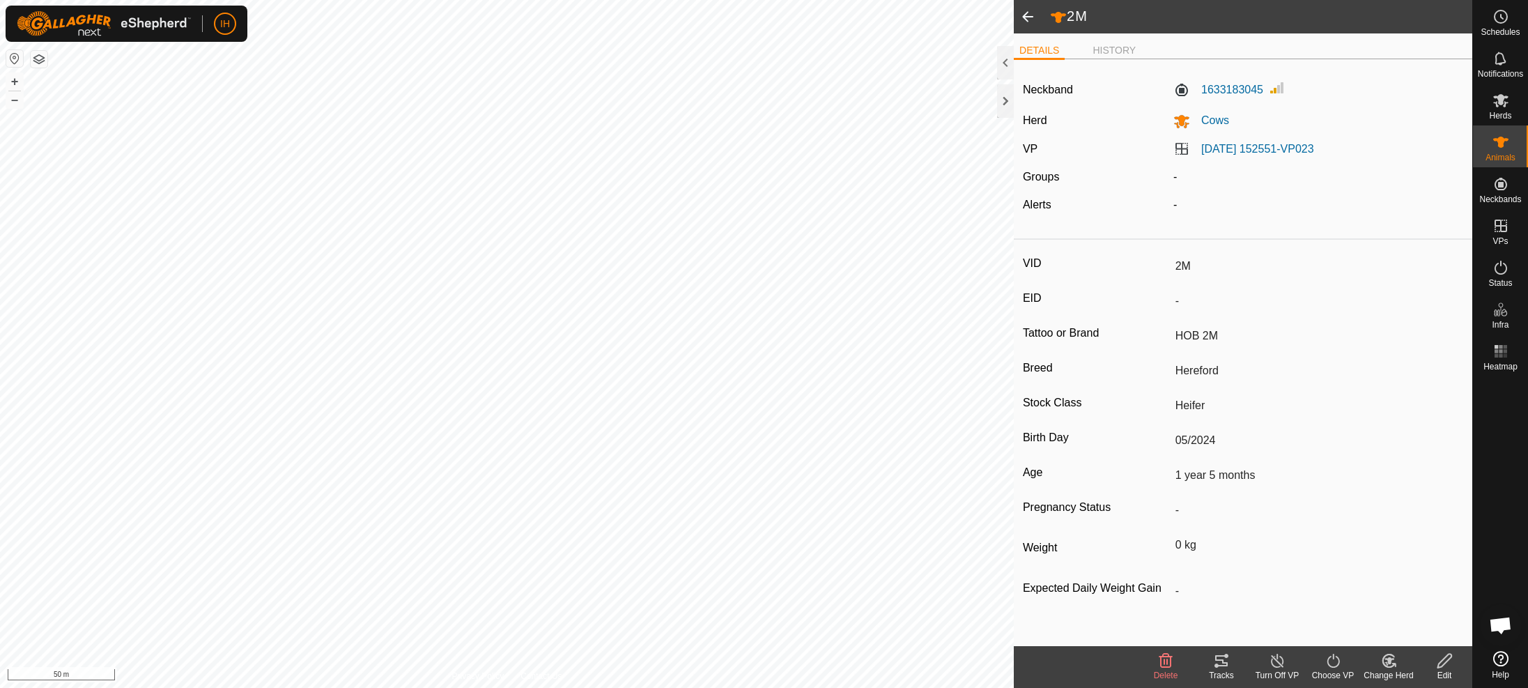
click at [1222, 665] on icon at bounding box center [1221, 660] width 13 height 11
